Goal: Download file/media

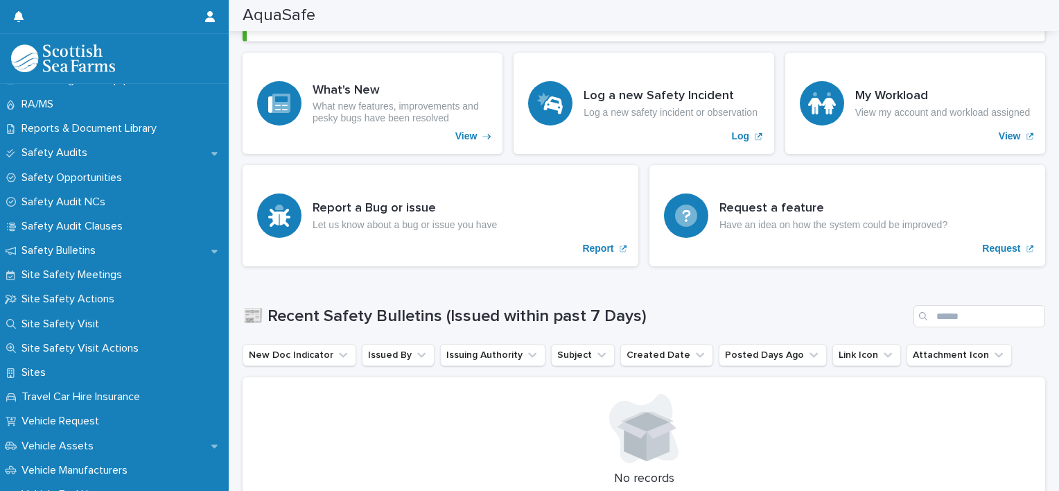
scroll to position [688, 0]
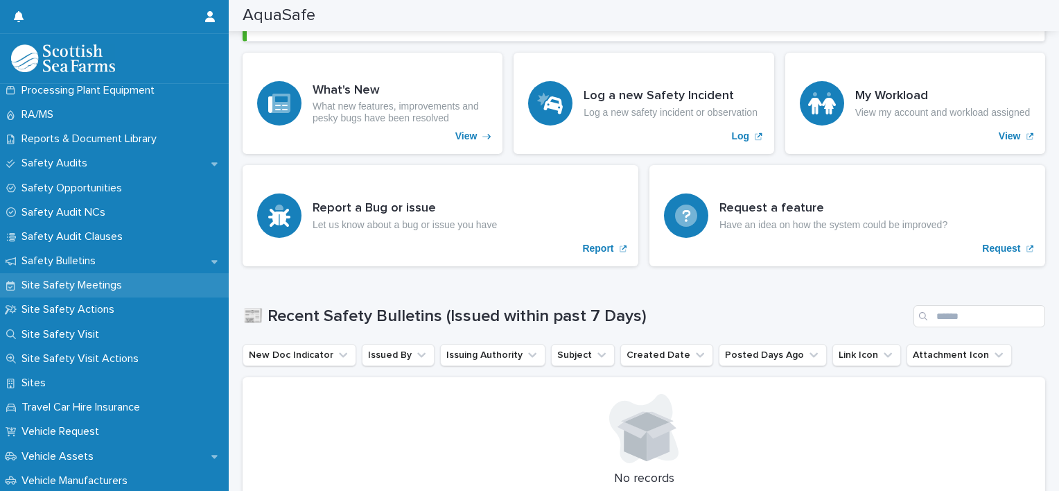
click at [91, 286] on p "Site Safety Meetings" at bounding box center [74, 285] width 117 height 13
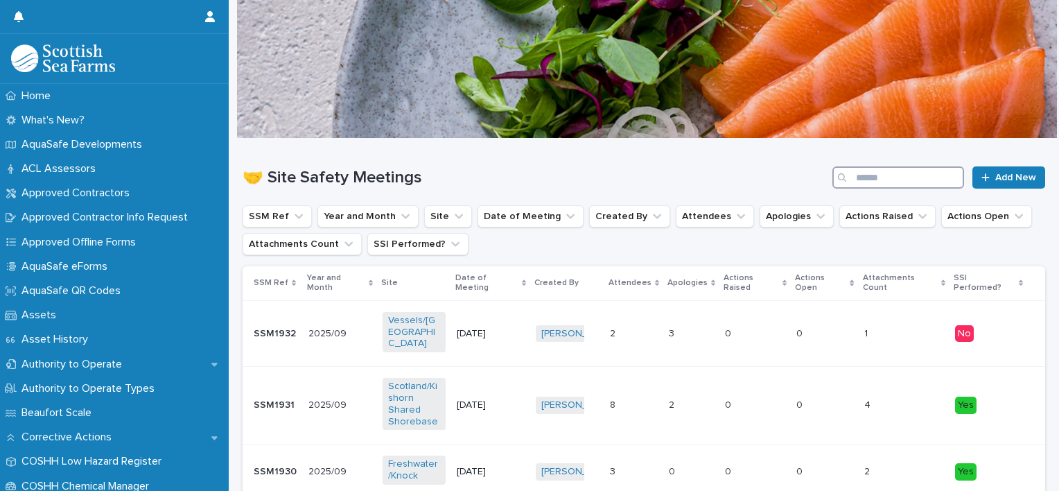
click at [879, 177] on input "Search" at bounding box center [898, 177] width 132 height 22
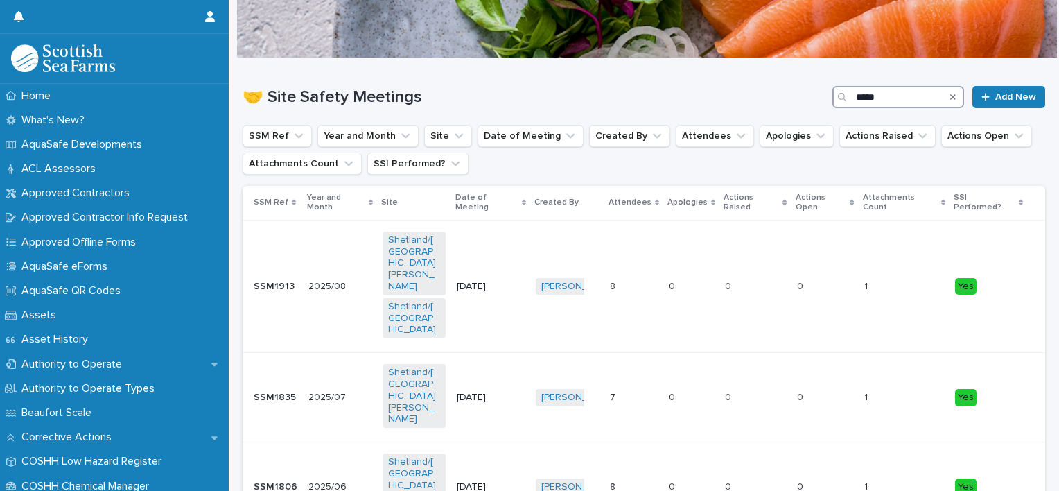
scroll to position [83, 0]
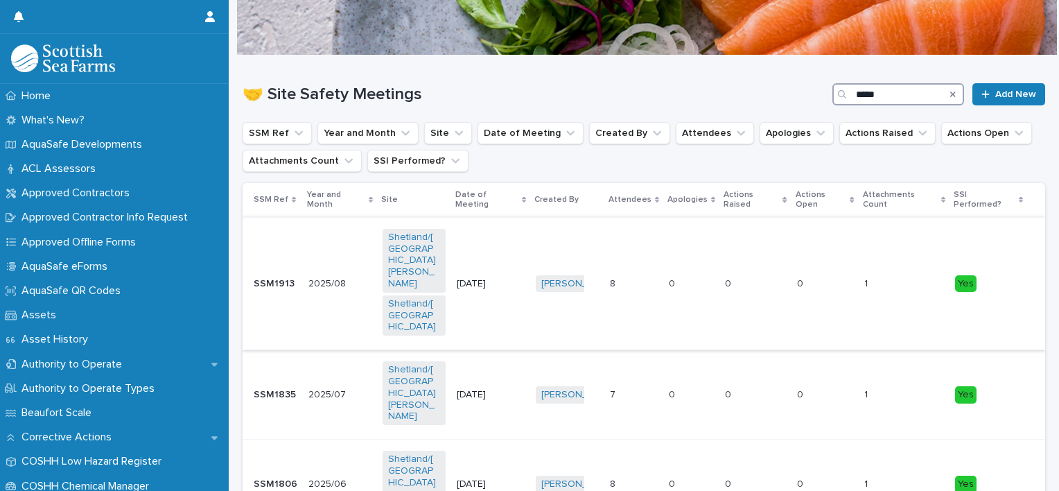
type input "*****"
click at [615, 297] on td "8 8" at bounding box center [633, 283] width 59 height 132
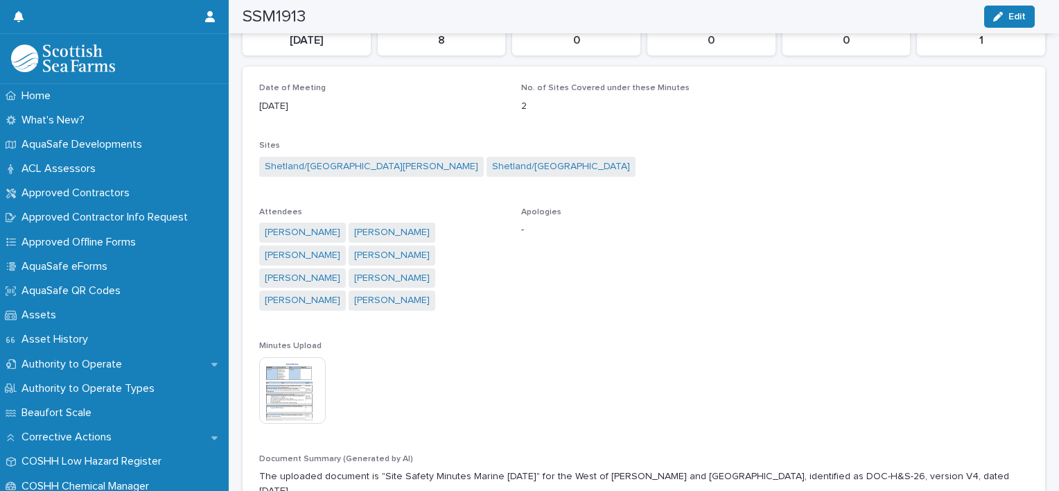
scroll to position [288, 0]
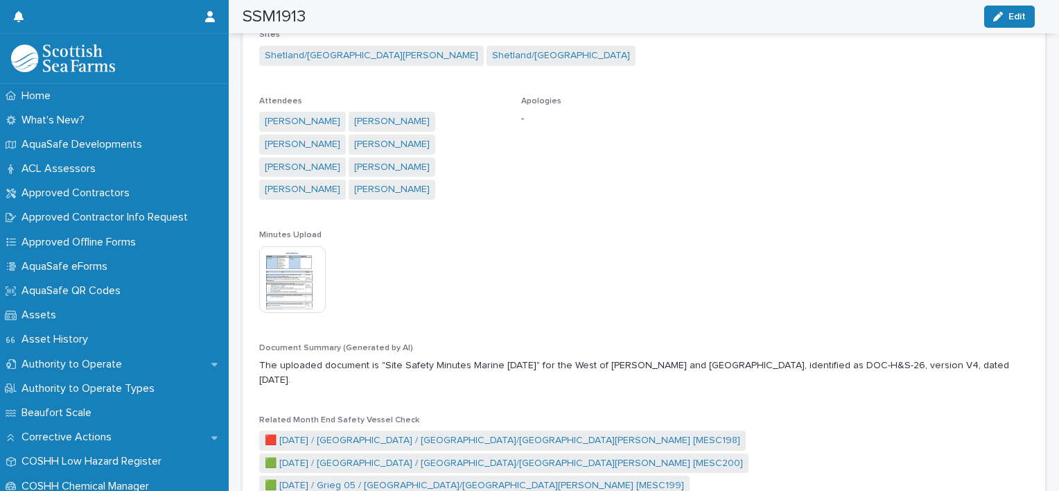
click at [292, 260] on img at bounding box center [292, 279] width 67 height 67
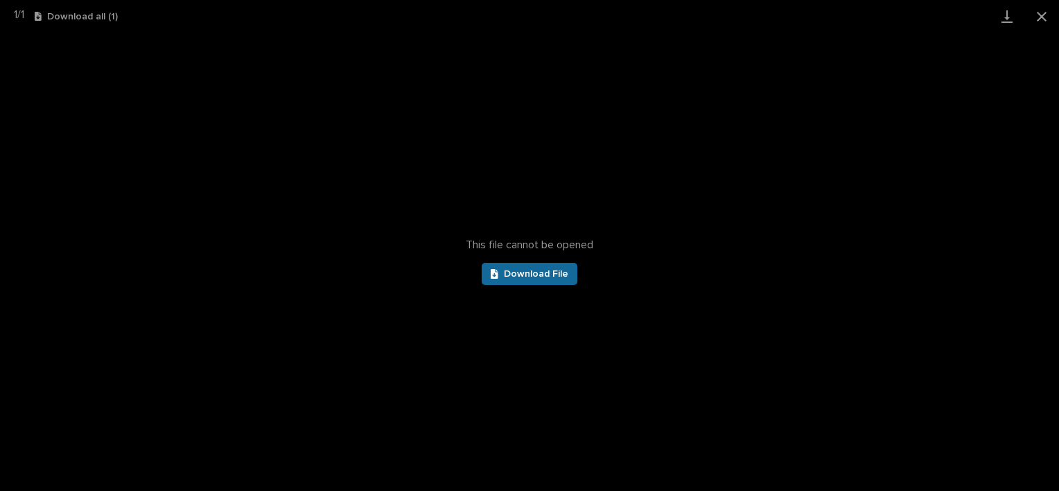
click at [543, 279] on link "Download File" at bounding box center [530, 274] width 96 height 22
